Goal: Information Seeking & Learning: Learn about a topic

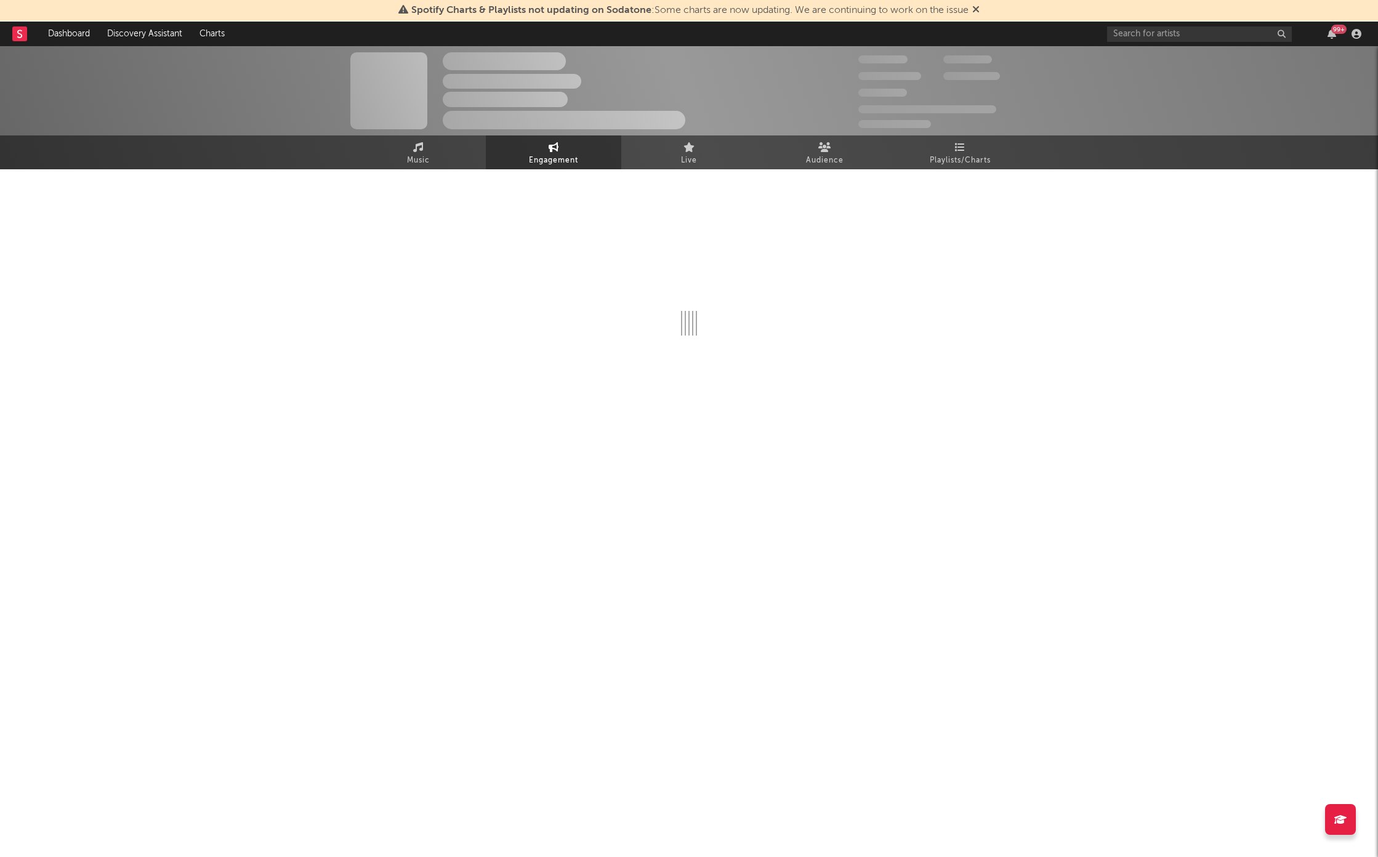
select select "1w"
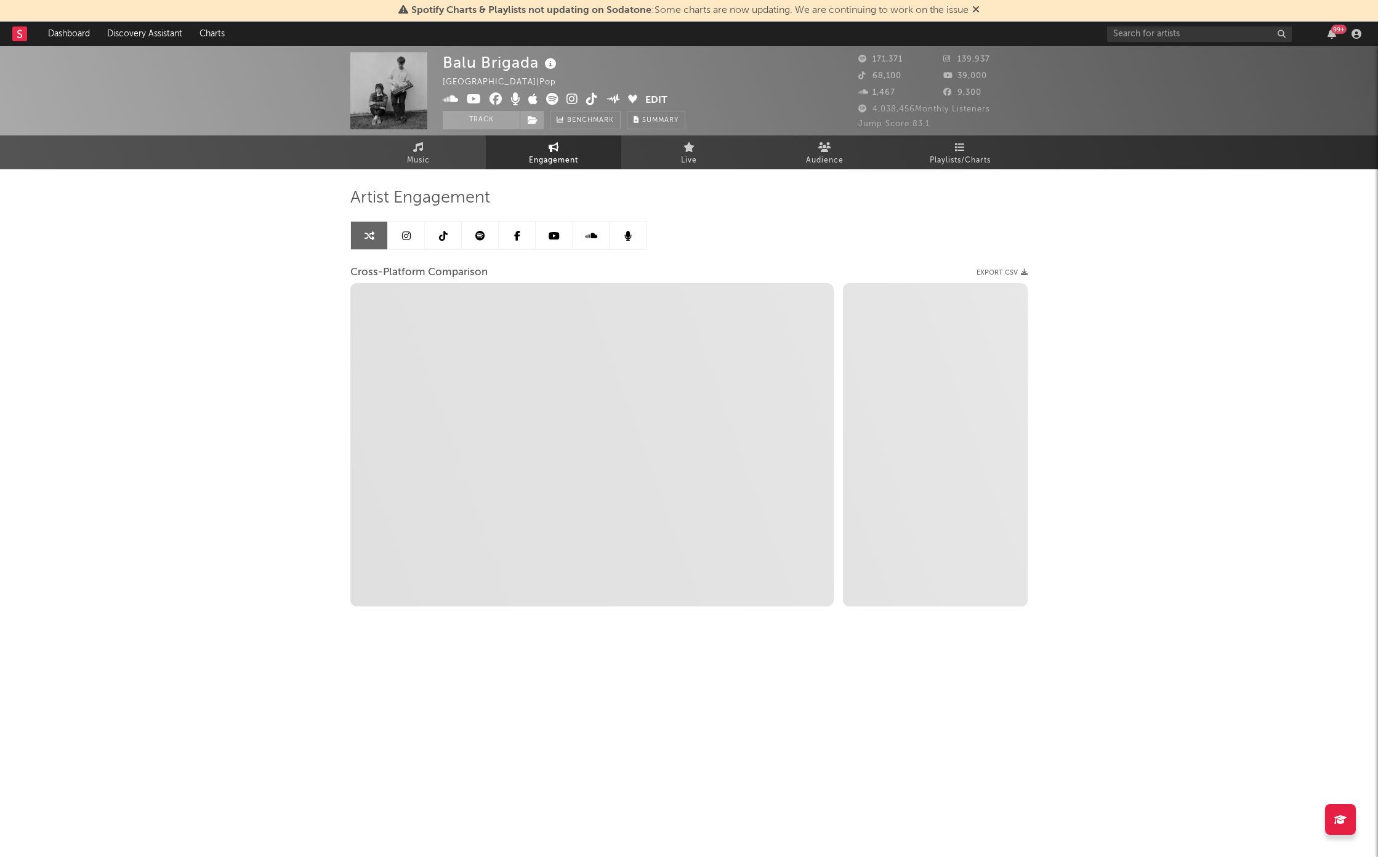
select select "1m"
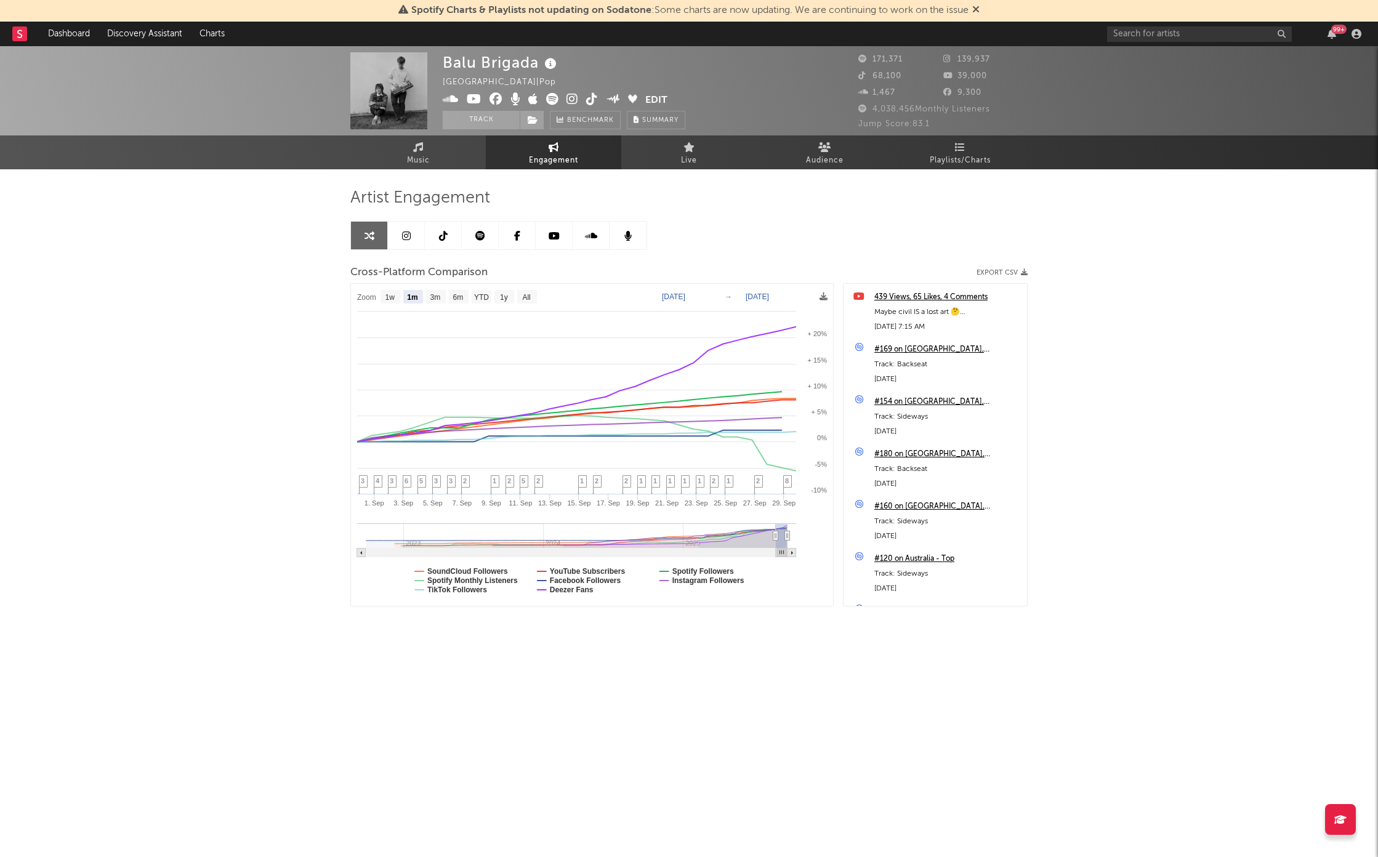
click at [1125, 47] on div "Balu Brigada New Zealand | Pop Edit Track Benchmark Summary 171,371 139,937 68,…" at bounding box center [689, 90] width 1378 height 89
click at [1145, 38] on input "text" at bounding box center [1199, 33] width 185 height 15
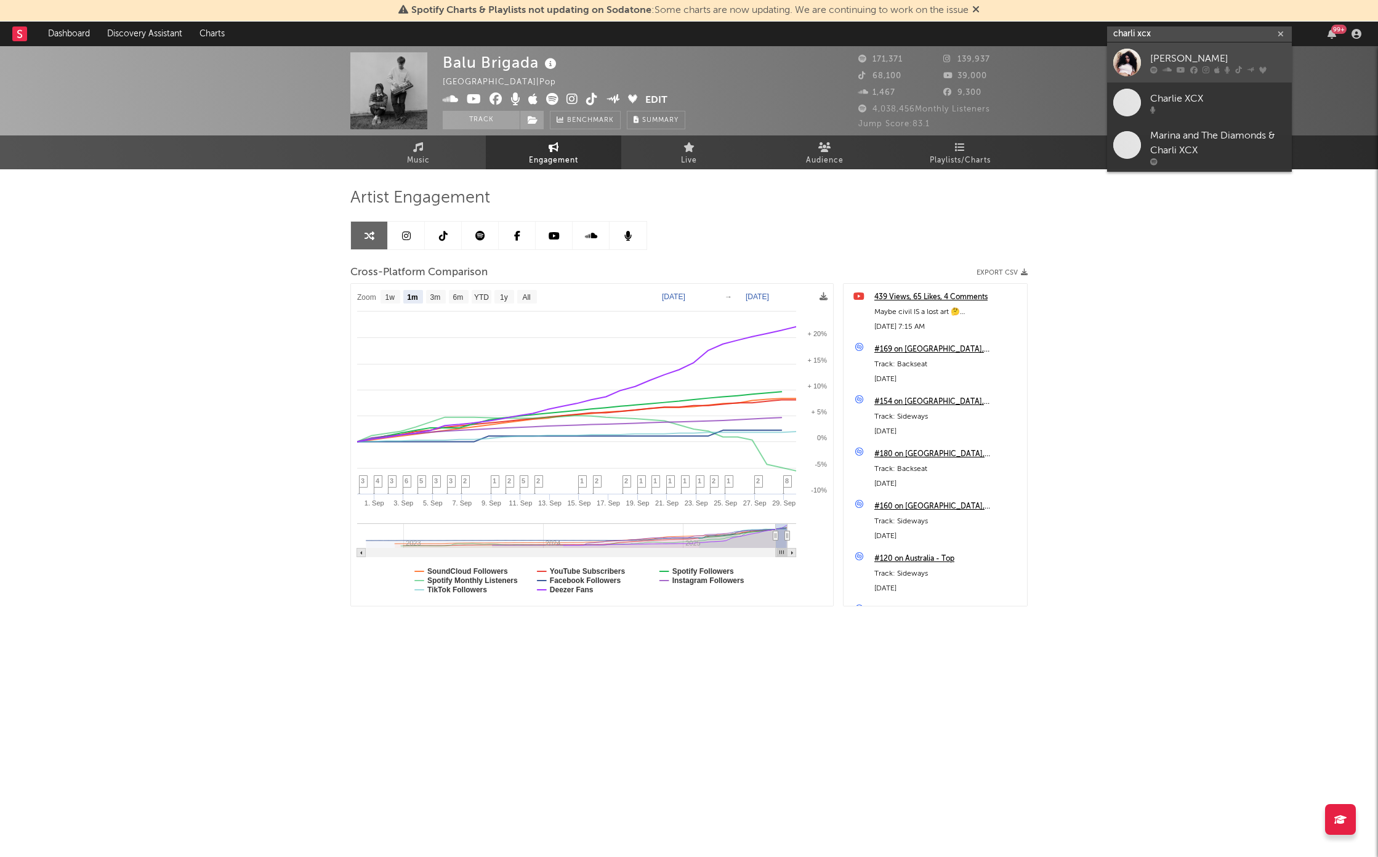
type input "charli xcx"
click at [1205, 51] on div "[PERSON_NAME]" at bounding box center [1217, 58] width 135 height 15
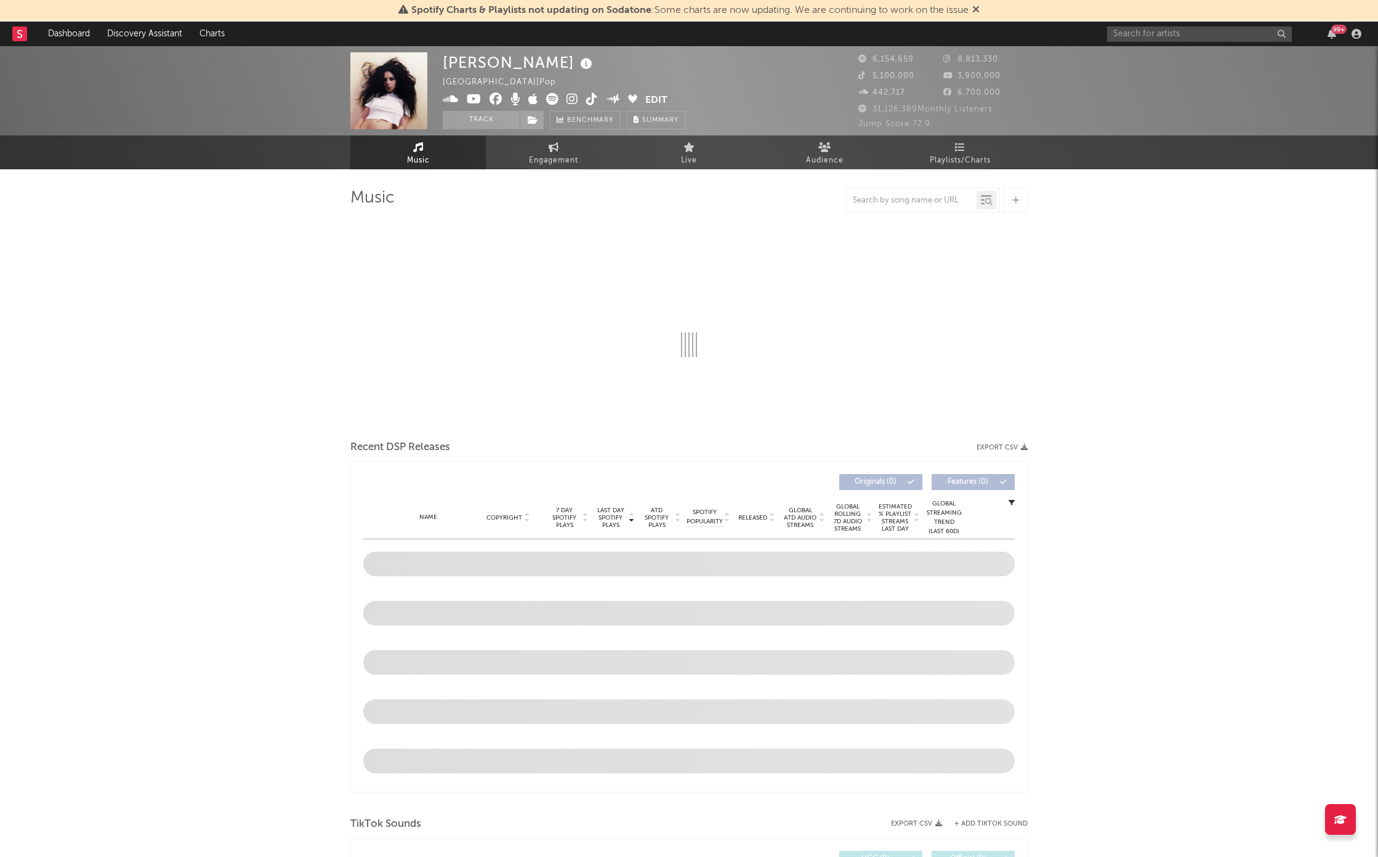
select select "6m"
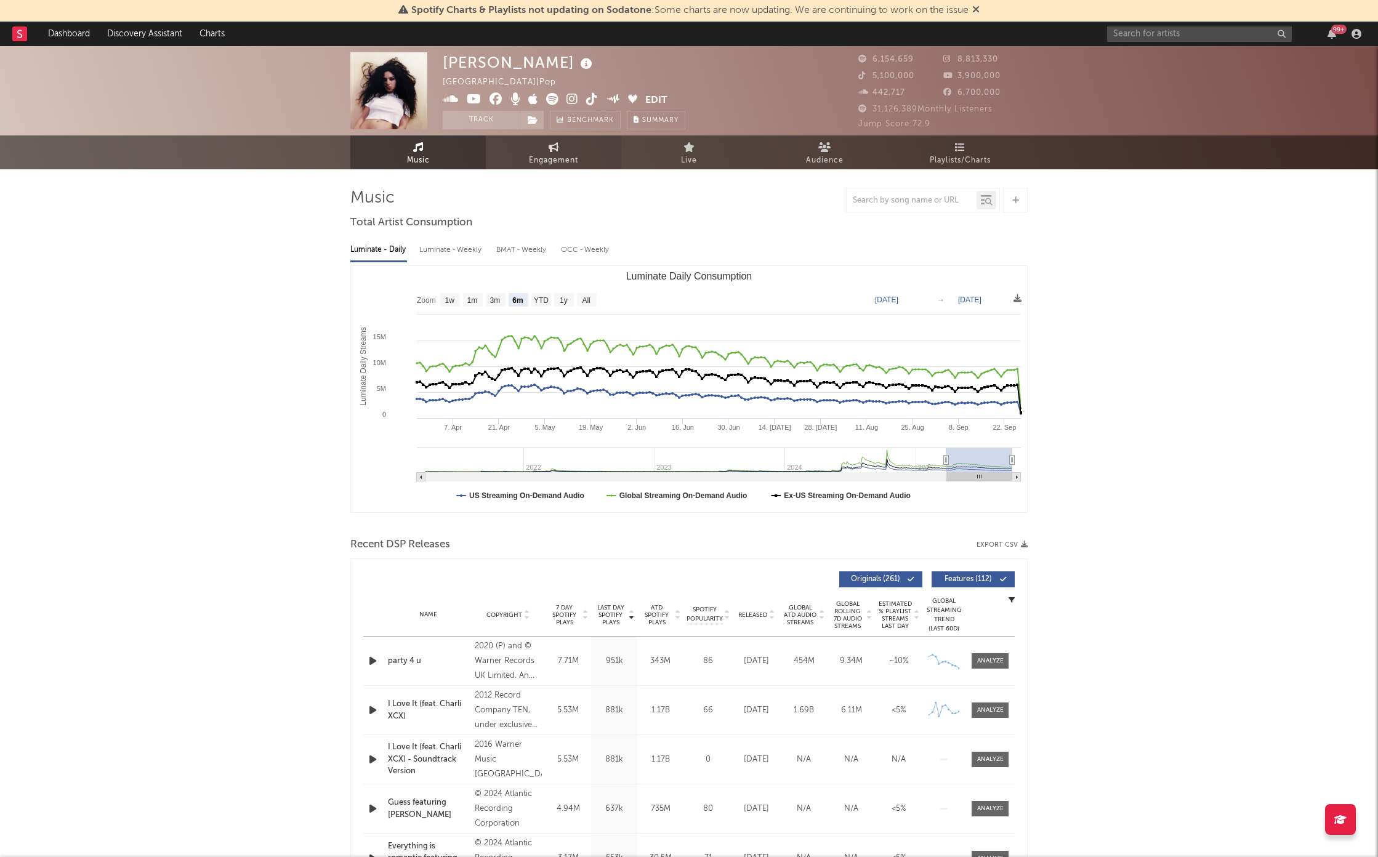
click at [545, 160] on span "Engagement" at bounding box center [553, 160] width 49 height 15
select select "1w"
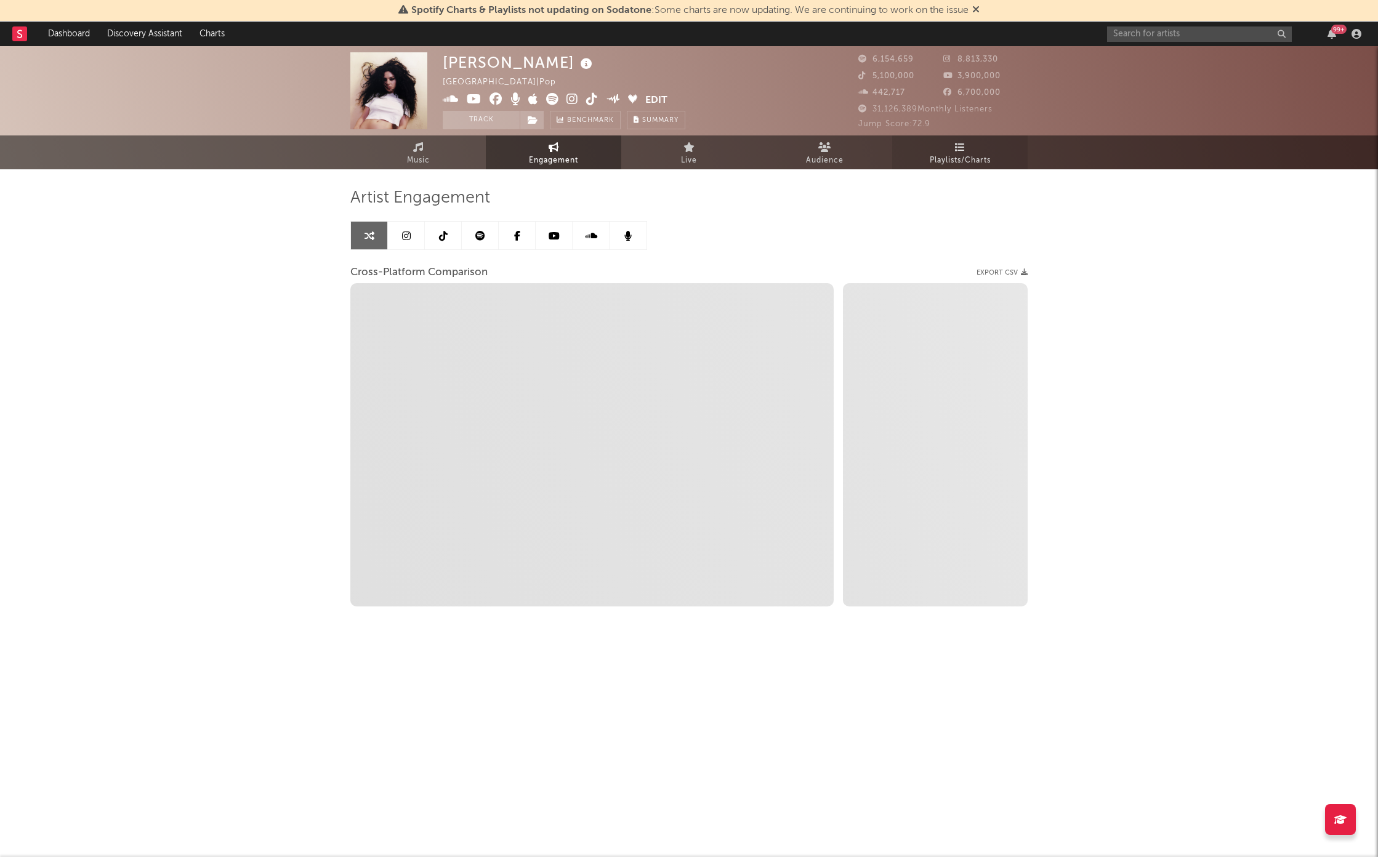
click at [943, 150] on link "Playlists/Charts" at bounding box center [959, 152] width 135 height 34
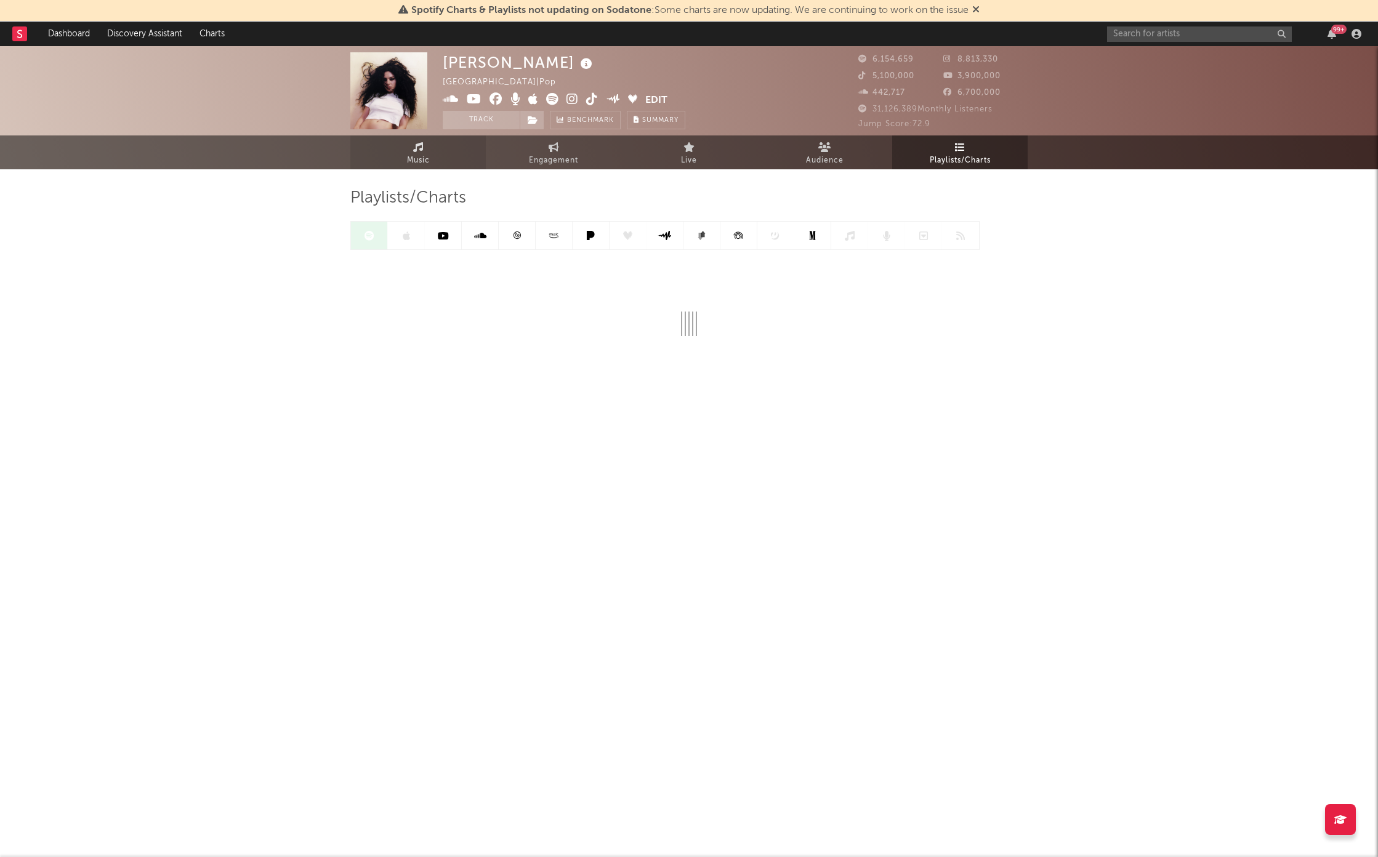
click at [440, 161] on link "Music" at bounding box center [417, 152] width 135 height 34
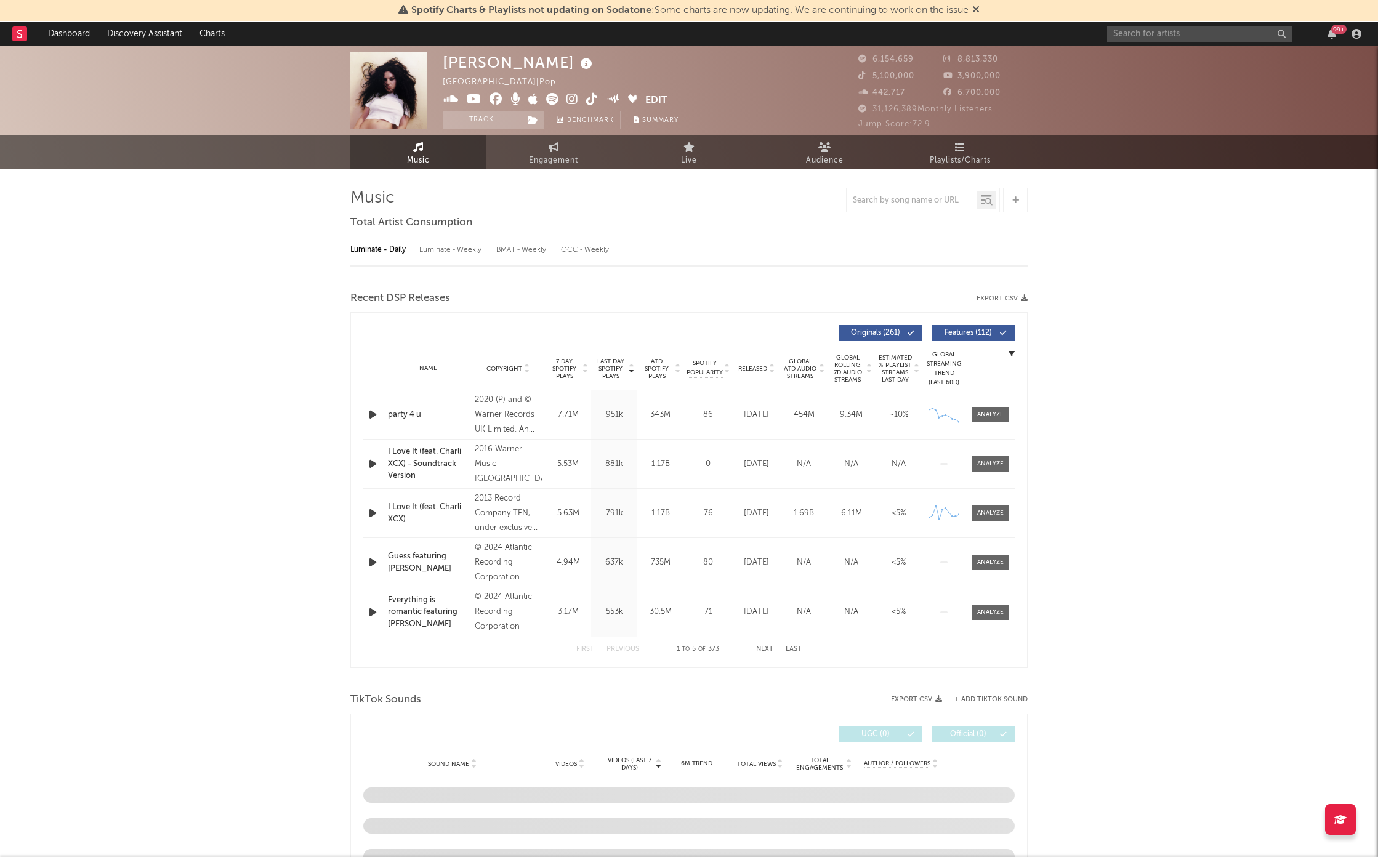
select select "6m"
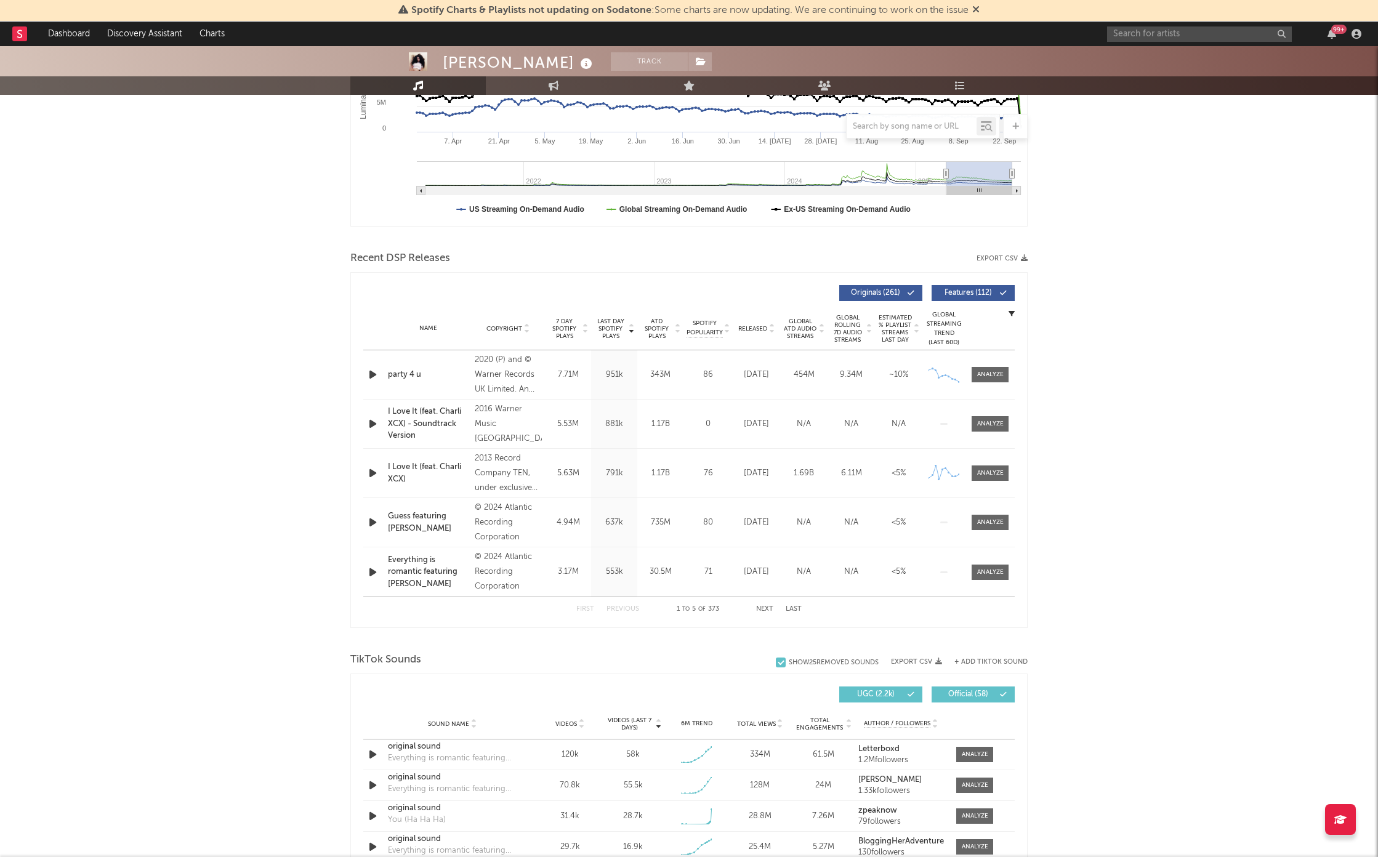
scroll to position [686, 0]
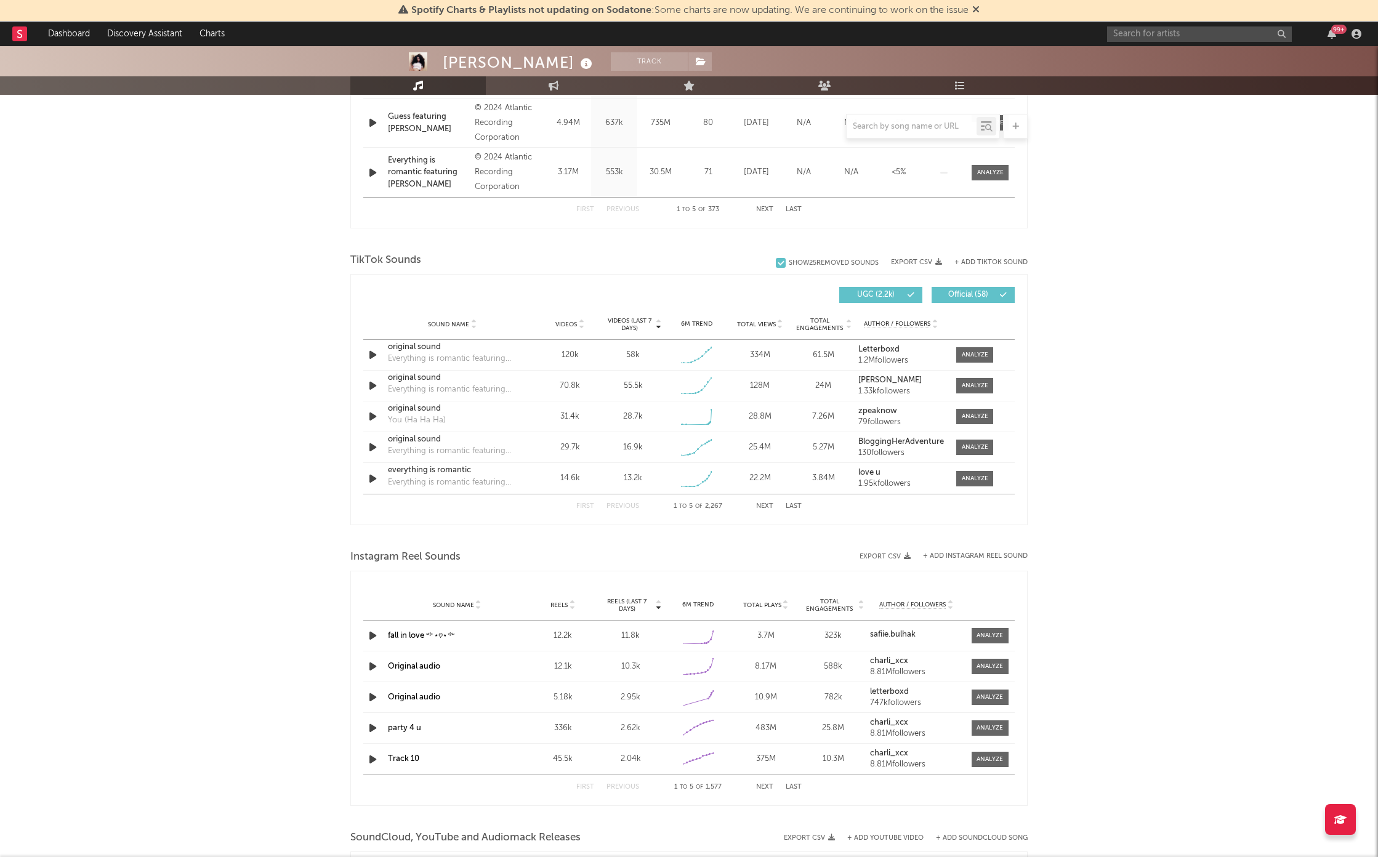
click at [861, 291] on span "UGC ( 2.2k )" at bounding box center [875, 294] width 57 height 7
click at [435, 323] on span "Sound Name" at bounding box center [448, 324] width 41 height 7
click at [458, 325] on span "Sound Name" at bounding box center [448, 324] width 41 height 7
click at [764, 501] on div "First Previous 1 to 5 of 2,267 Next Last" at bounding box center [688, 507] width 225 height 24
click at [765, 504] on button "Next" at bounding box center [764, 506] width 17 height 7
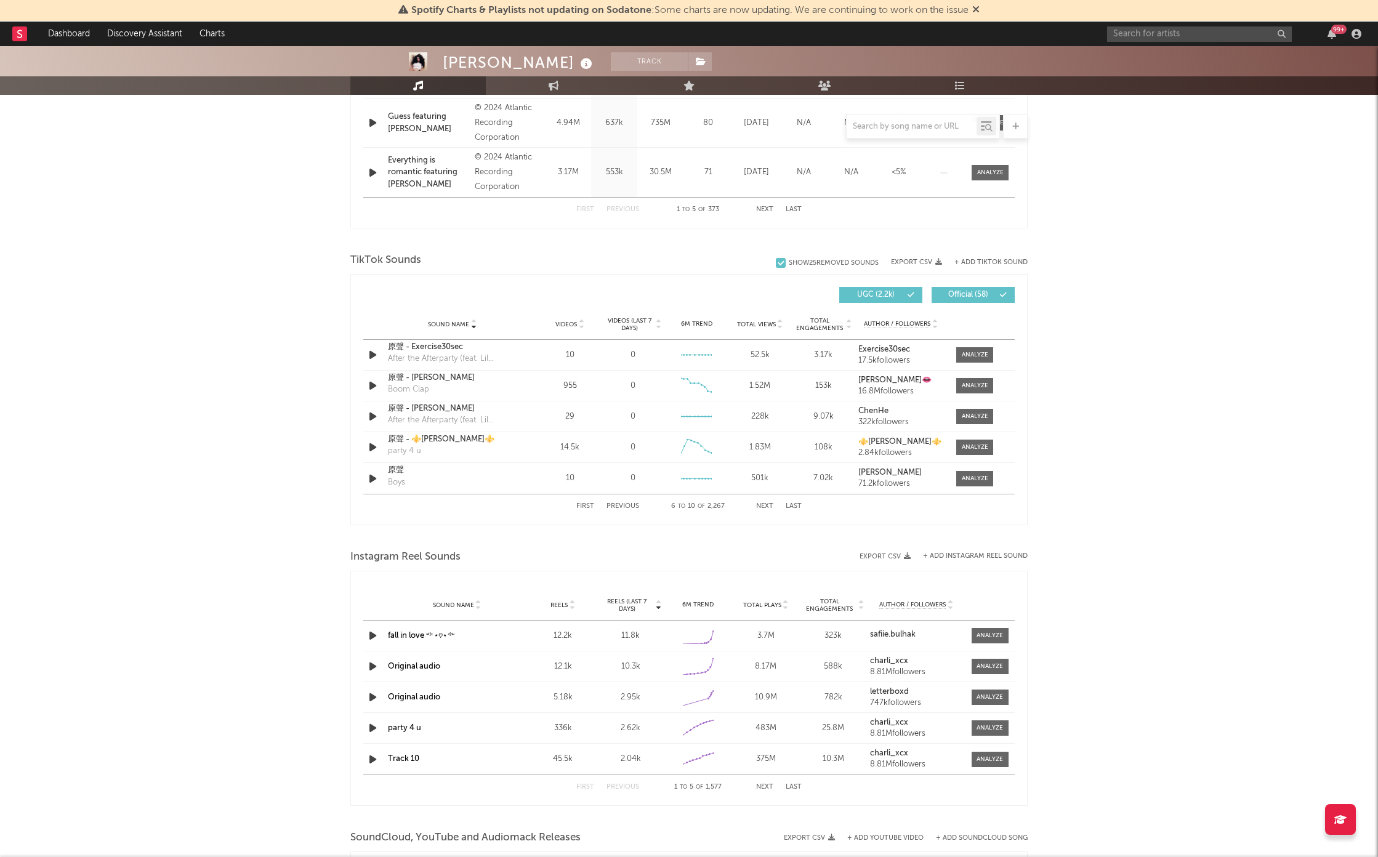
click at [765, 504] on button "Next" at bounding box center [764, 506] width 17 height 7
